Goal: Task Accomplishment & Management: Use online tool/utility

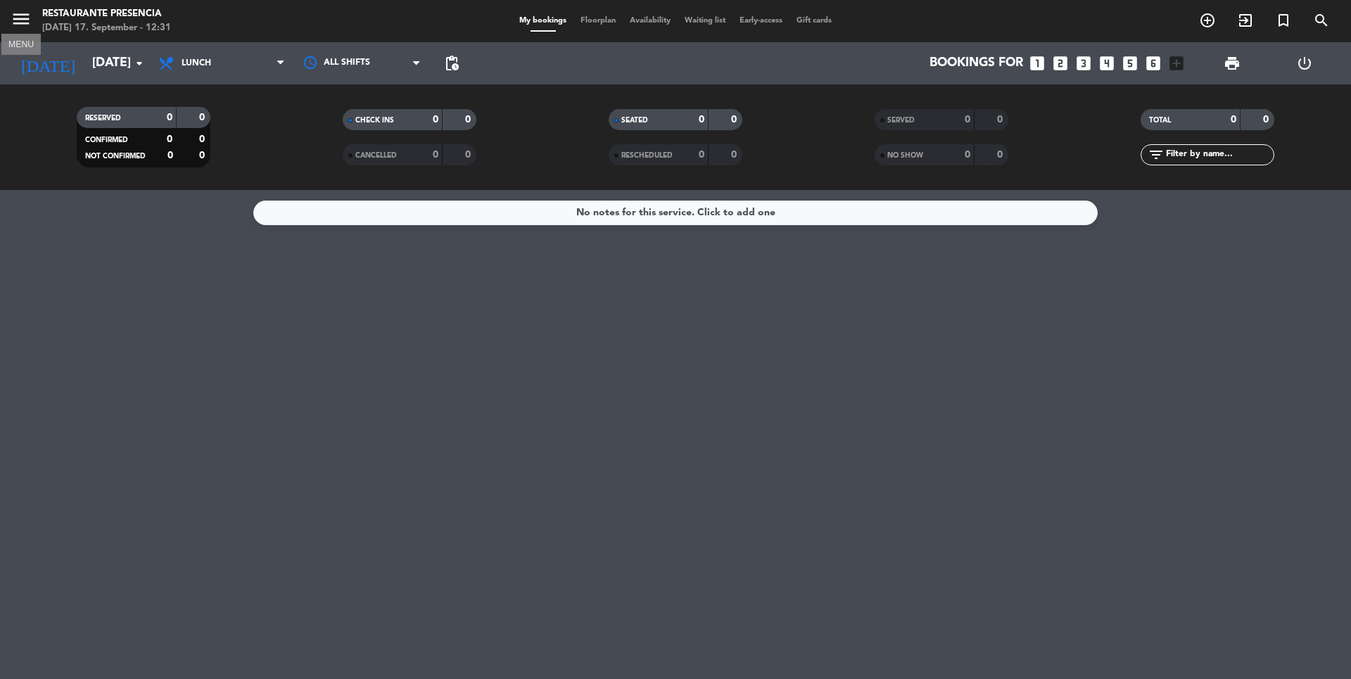
click at [17, 27] on icon "menu" at bounding box center [21, 18] width 21 height 21
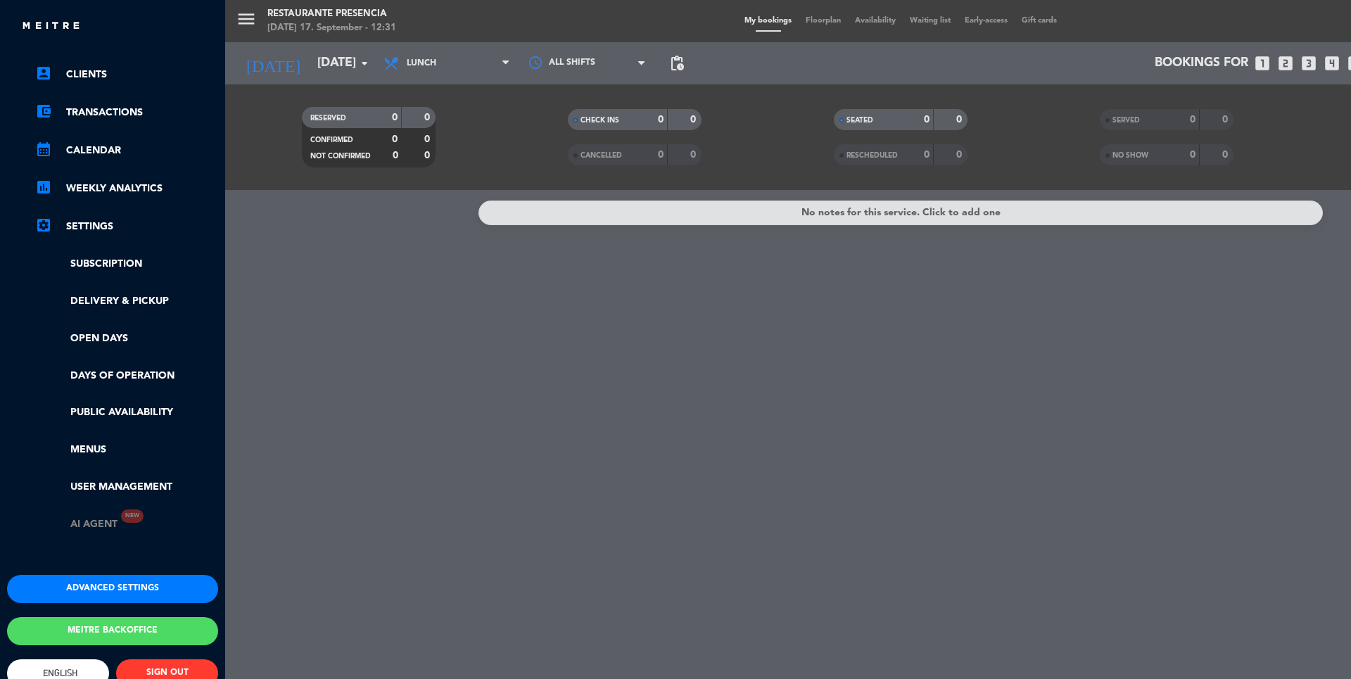
scroll to position [93, 0]
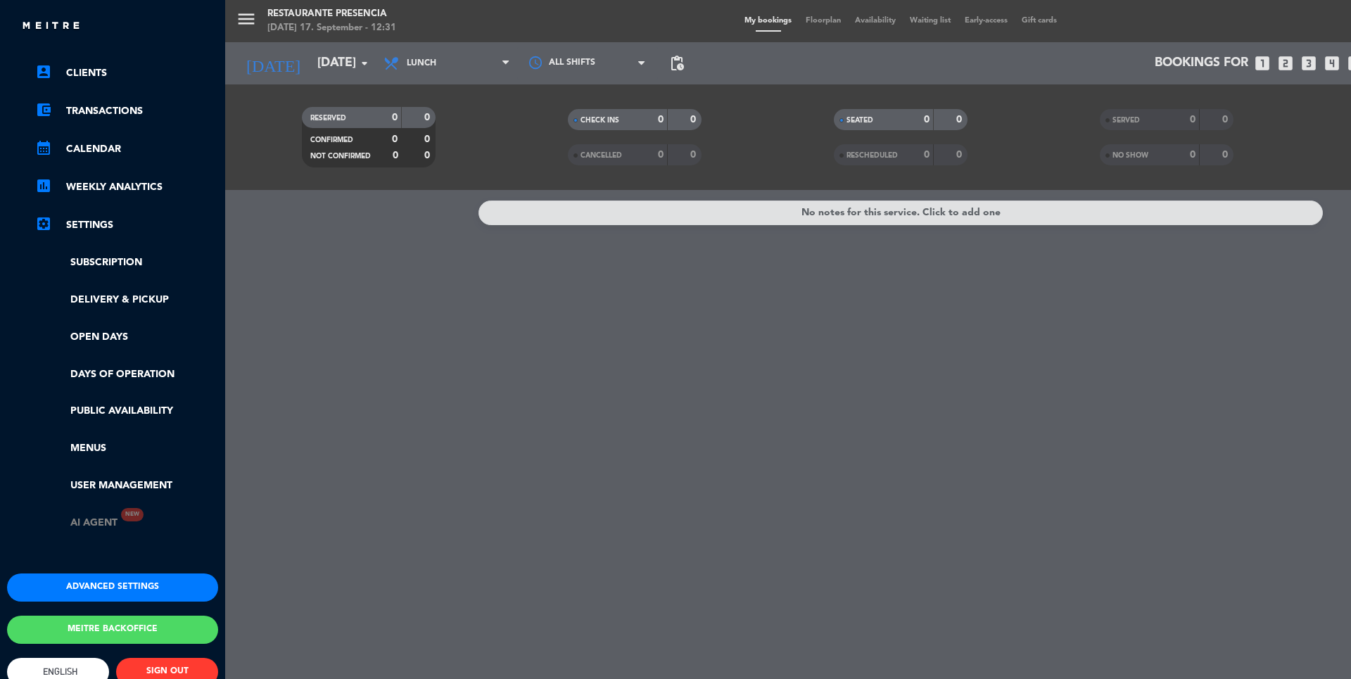
click at [101, 522] on link "AI Agent New" at bounding box center [76, 523] width 82 height 16
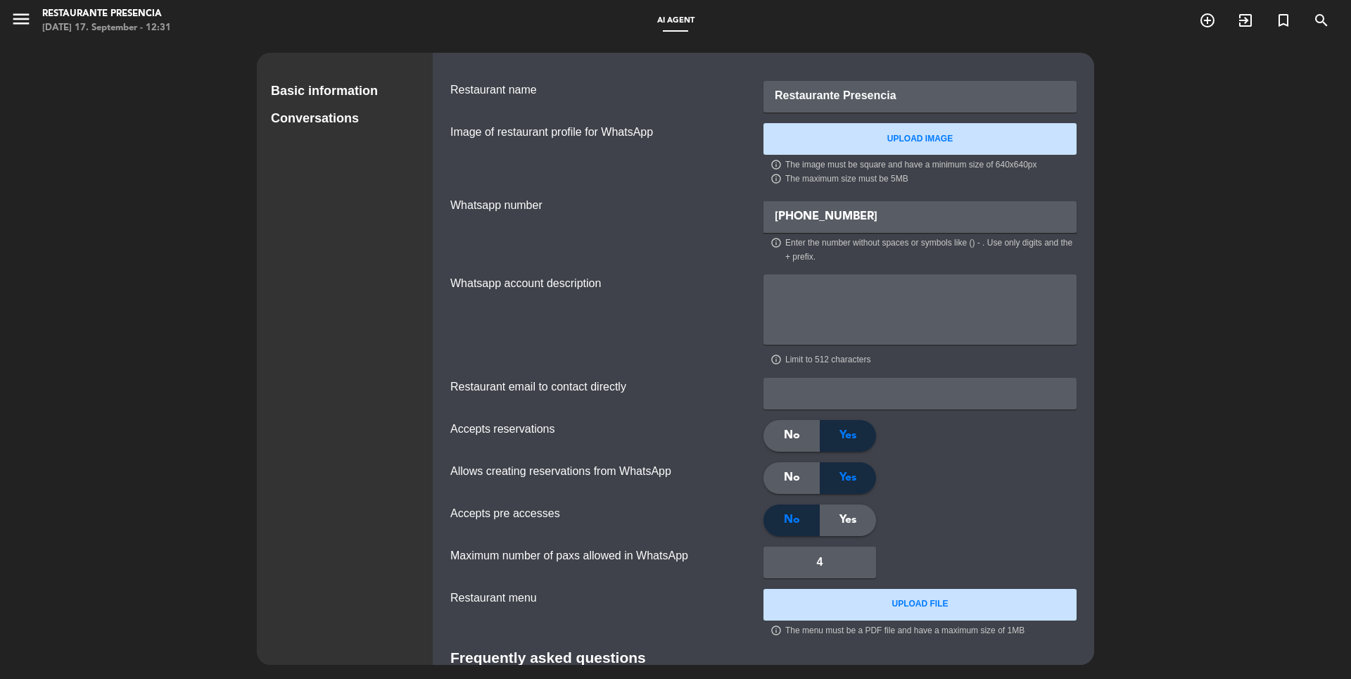
click at [337, 124] on div "Conversations" at bounding box center [345, 118] width 148 height 20
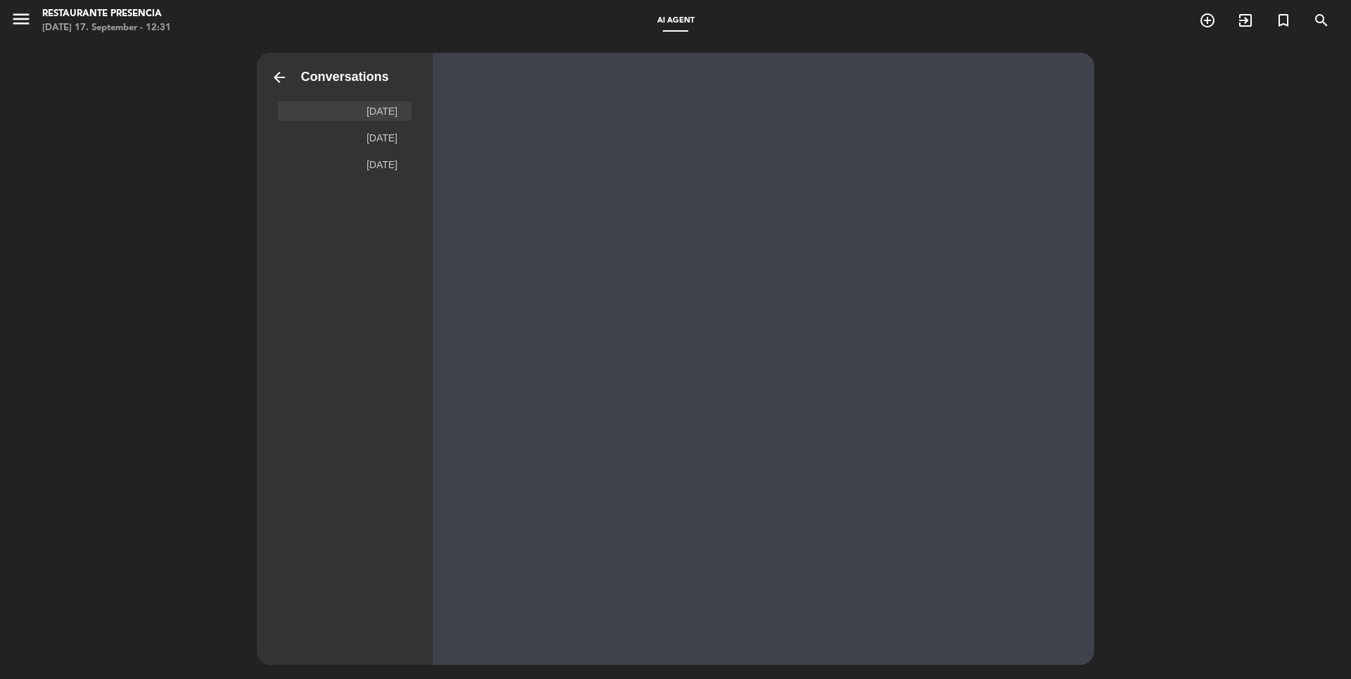
click at [379, 111] on div "[DATE]" at bounding box center [382, 111] width 31 height 13
click at [380, 133] on div "[DATE]" at bounding box center [382, 138] width 31 height 13
click at [380, 158] on div "[DATE]" at bounding box center [345, 165] width 134 height 20
click at [363, 120] on div "[DATE]" at bounding box center [345, 111] width 134 height 20
